Goal: Transaction & Acquisition: Subscribe to service/newsletter

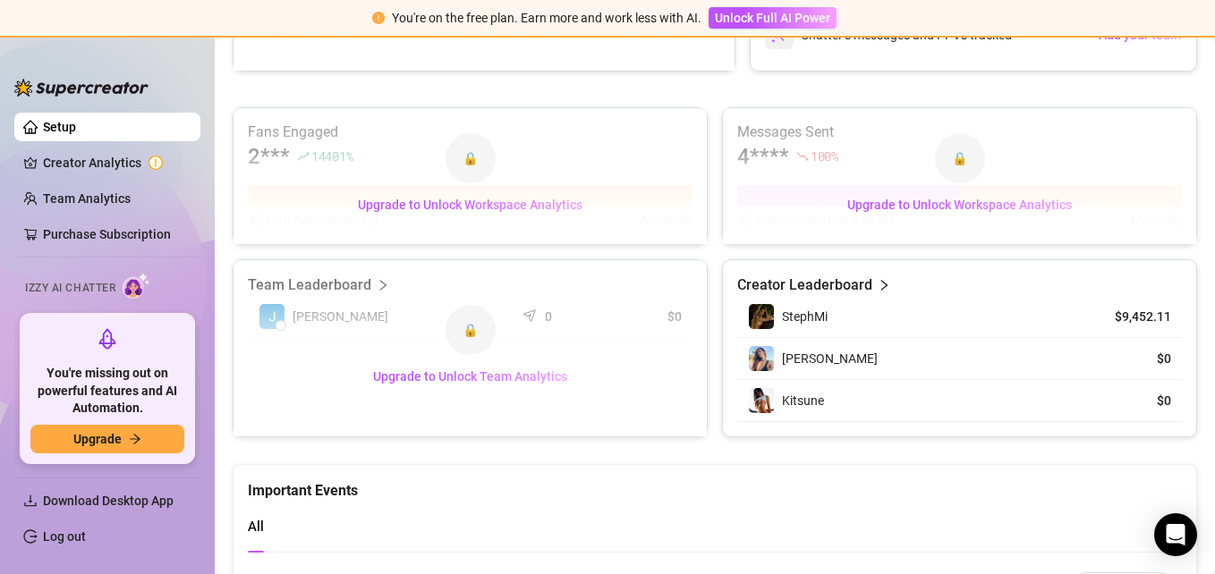
scroll to position [1073, 0]
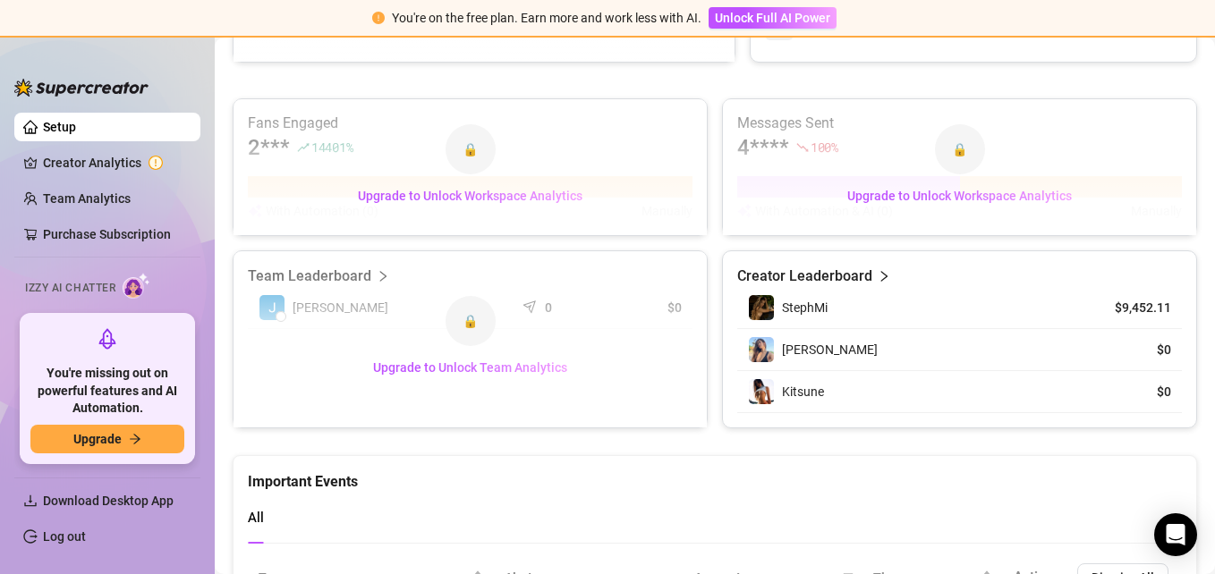
click at [881, 273] on icon "right" at bounding box center [884, 276] width 6 height 11
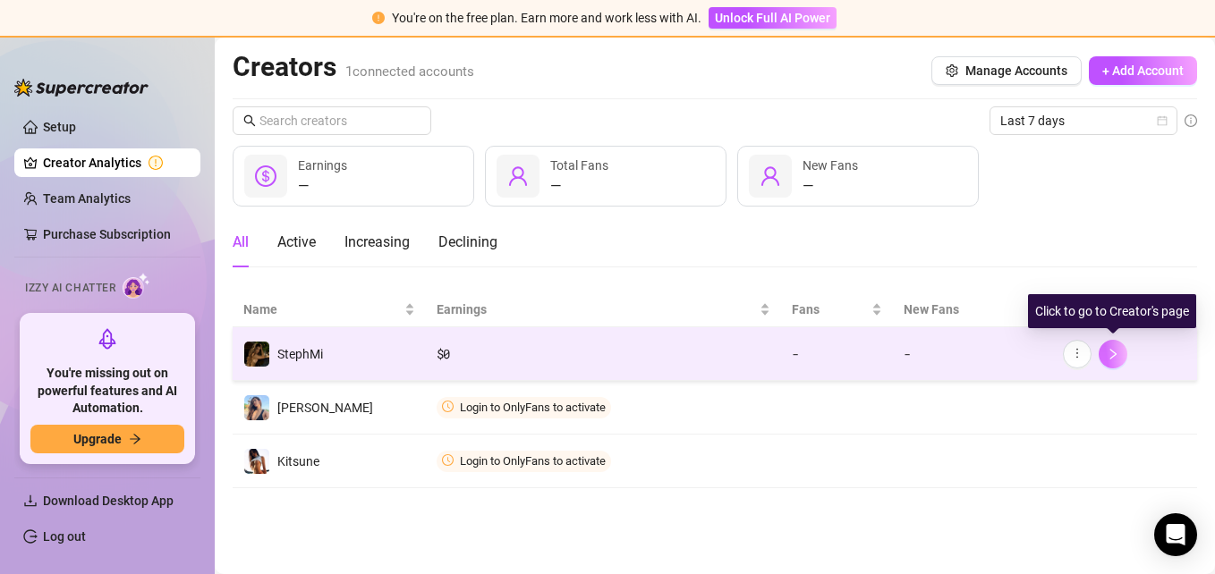
click at [1117, 348] on icon "right" at bounding box center [1112, 354] width 13 height 13
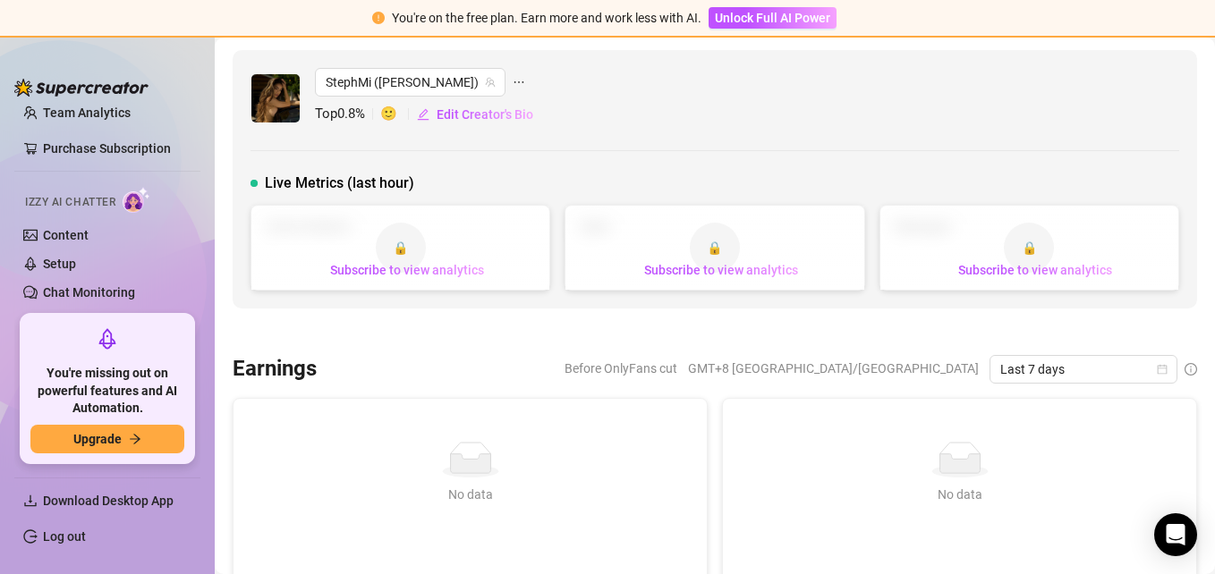
scroll to position [76, 0]
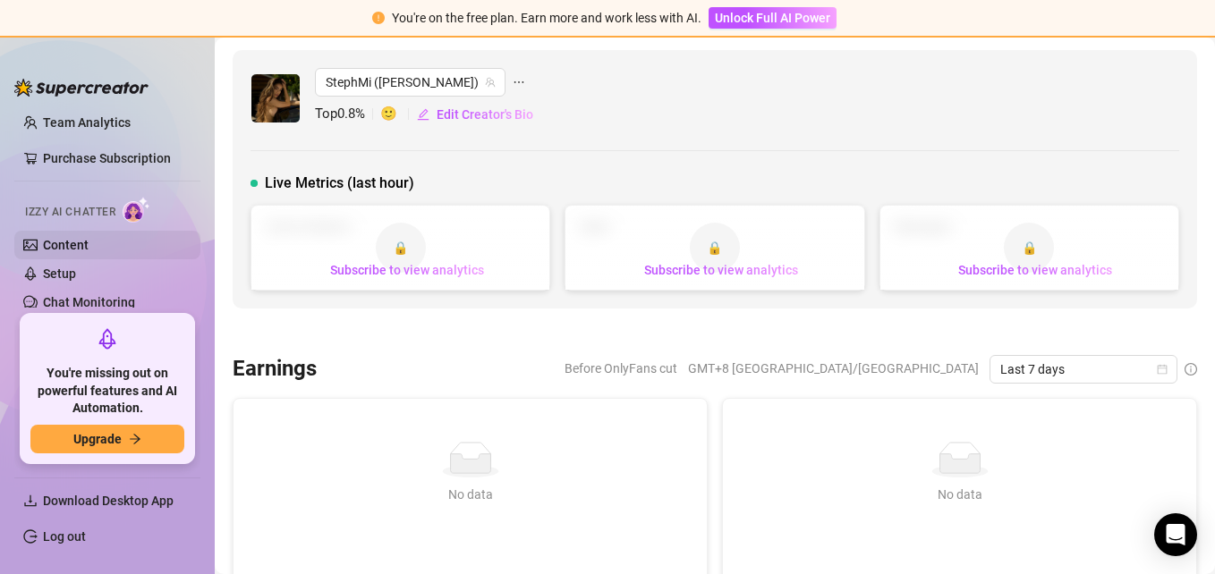
click at [89, 240] on link "Content" at bounding box center [66, 245] width 46 height 14
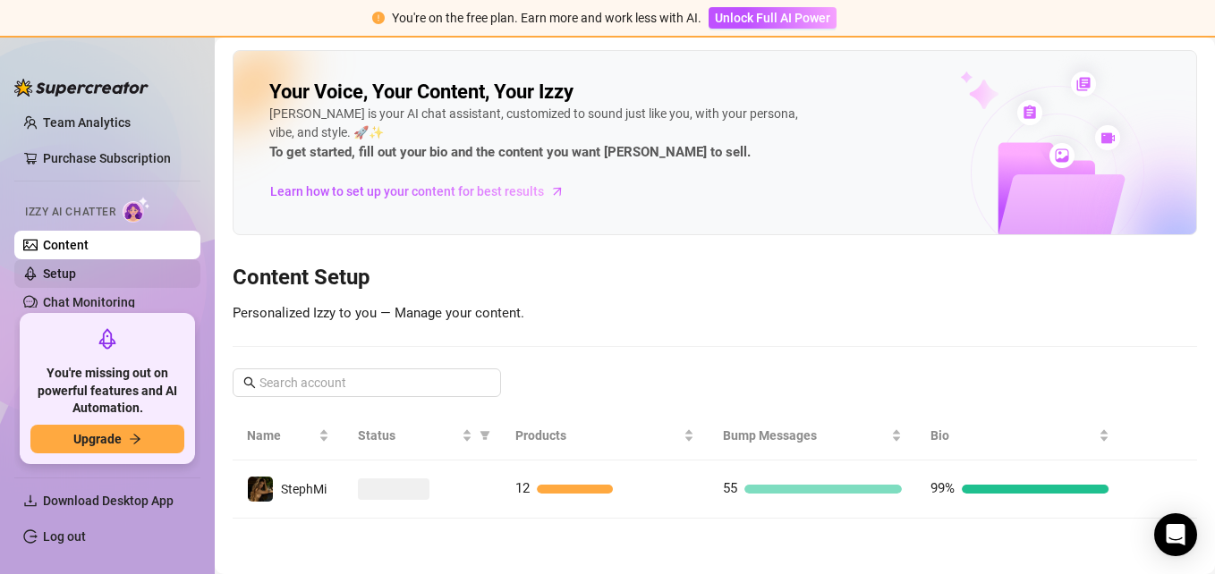
click at [76, 269] on link "Setup" at bounding box center [59, 274] width 33 height 14
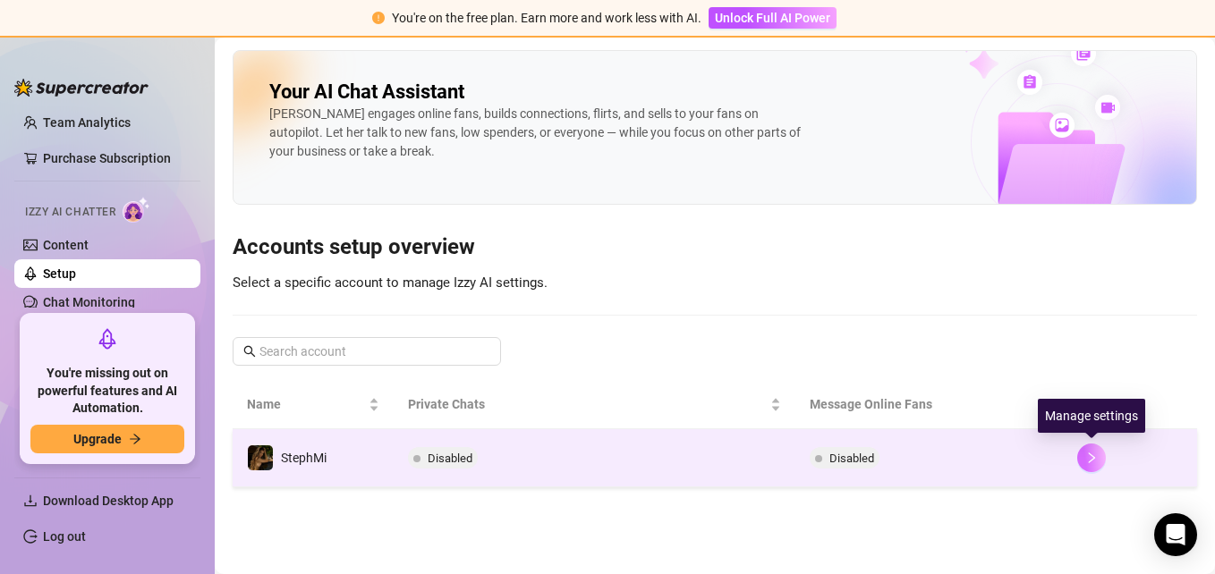
click at [1086, 454] on icon "right" at bounding box center [1091, 458] width 13 height 13
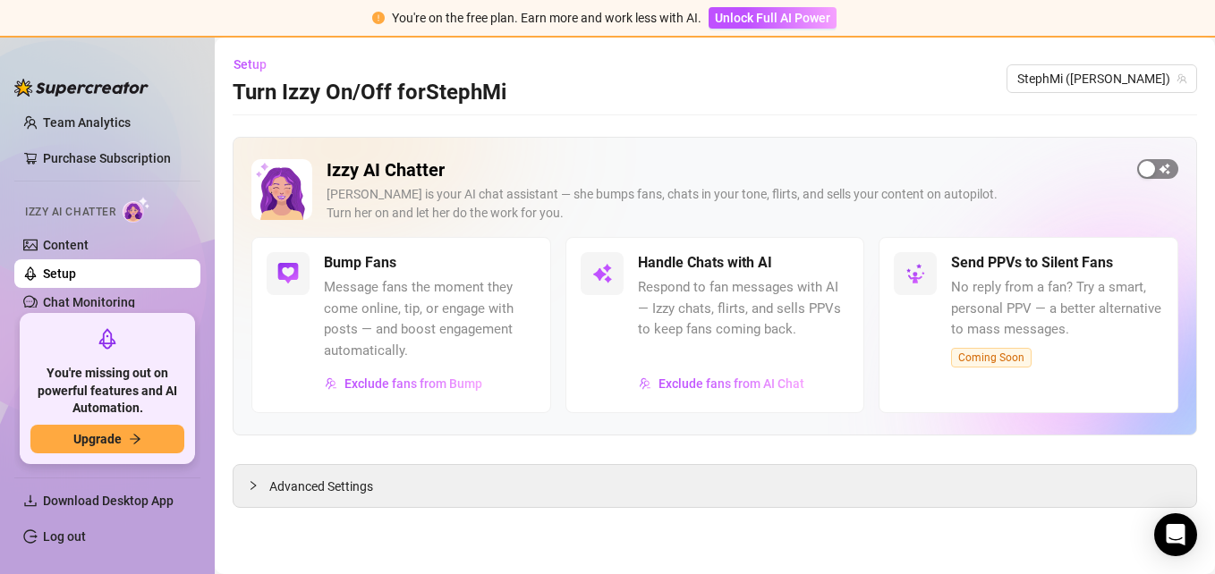
click at [1168, 169] on span "button" at bounding box center [1157, 169] width 41 height 20
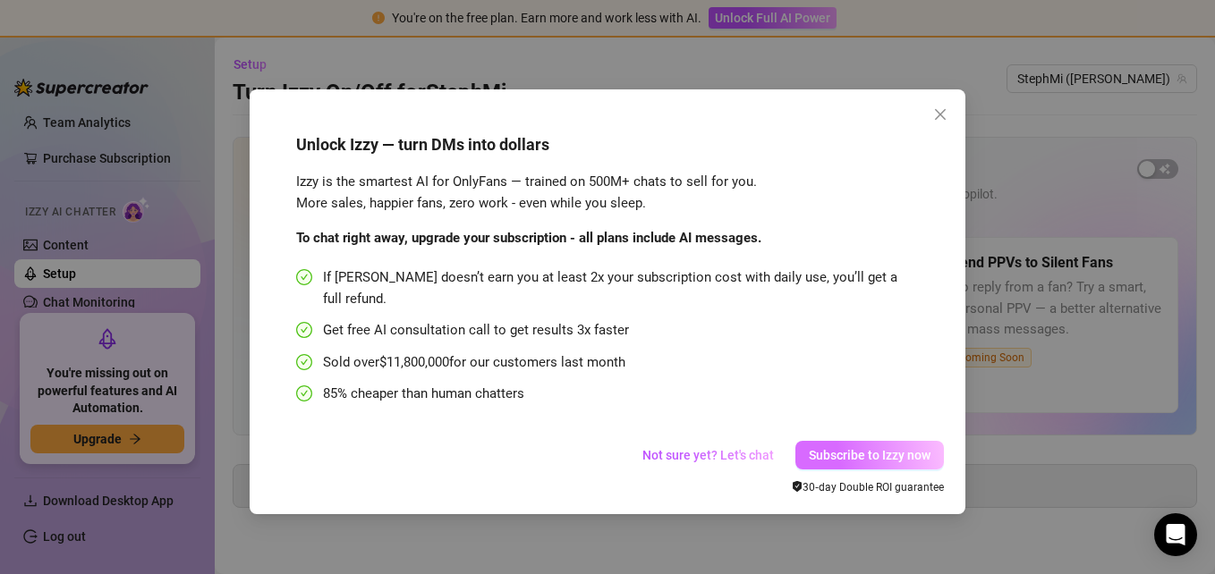
click at [862, 448] on span "Subscribe to Izzy now" at bounding box center [870, 455] width 122 height 14
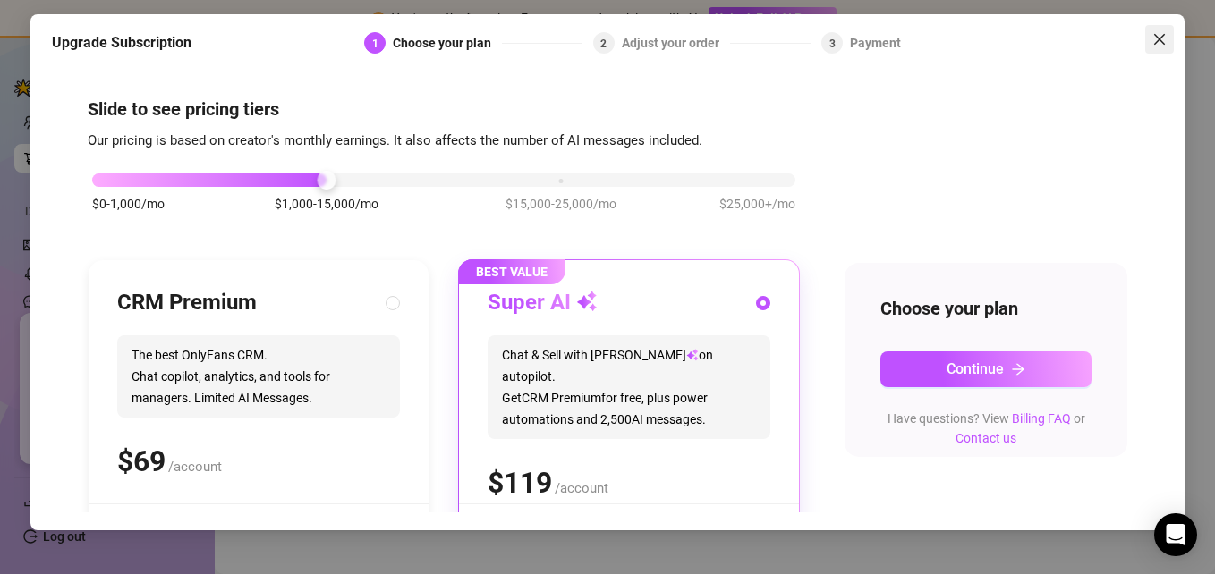
click at [1155, 38] on icon "close" at bounding box center [1159, 39] width 14 height 14
